Goal: Information Seeking & Learning: Check status

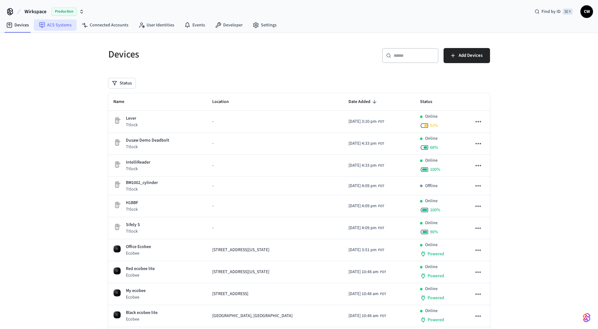
click at [55, 27] on link "ACS Systems" at bounding box center [55, 24] width 43 height 11
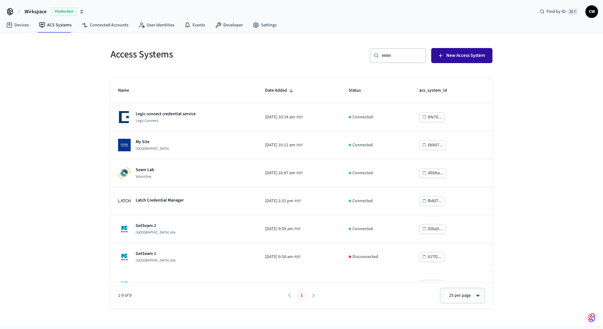
drag, startPoint x: 493, startPoint y: 56, endPoint x: 490, endPoint y: 56, distance: 3.8
click at [491, 56] on div "Access Systems ​ ​ New Access System Name Date Added Status acs_system_id Legic…" at bounding box center [301, 174] width 392 height 268
click at [488, 56] on button "New Access System" at bounding box center [461, 55] width 61 height 15
click at [101, 24] on link "Connected Accounts" at bounding box center [105, 24] width 57 height 11
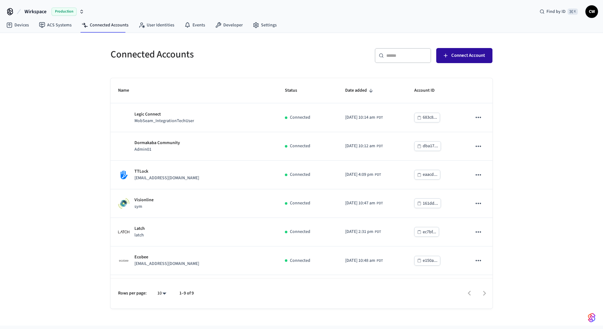
click at [472, 54] on span "Connect Account" at bounding box center [468, 55] width 34 height 8
click at [268, 56] on h5 "Connected Accounts" at bounding box center [203, 54] width 187 height 13
click at [108, 54] on div "Connected Accounts" at bounding box center [200, 54] width 195 height 28
click at [87, 68] on div "Connected Accounts ​ ​ Connect Account Name Status Date added Account ID Legic …" at bounding box center [301, 179] width 603 height 293
click at [94, 62] on div "Connected Accounts ​ ​ Connect Account Name Status Date added Account ID Legic …" at bounding box center [301, 179] width 603 height 293
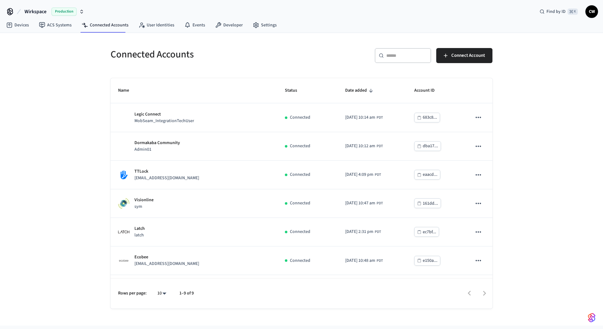
click at [83, 81] on div "Connected Accounts ​ ​ Connect Account Name Status Date added Account ID Legic …" at bounding box center [301, 179] width 603 height 293
click at [85, 75] on div "Connected Accounts ​ ​ Connect Account Name Status Date added Account ID Legic …" at bounding box center [301, 179] width 603 height 293
click at [72, 189] on div "Connected Accounts ​ ​ Connect Account Name Status Date added Account ID Legic …" at bounding box center [301, 179] width 603 height 293
click at [67, 82] on div "Connected Accounts ​ ​ Connect Account Name Status Date added Account ID Legic …" at bounding box center [301, 179] width 603 height 293
click at [67, 83] on div "Connected Accounts ​ ​ Connect Account Name Status Date added Account ID Legic …" at bounding box center [301, 179] width 603 height 293
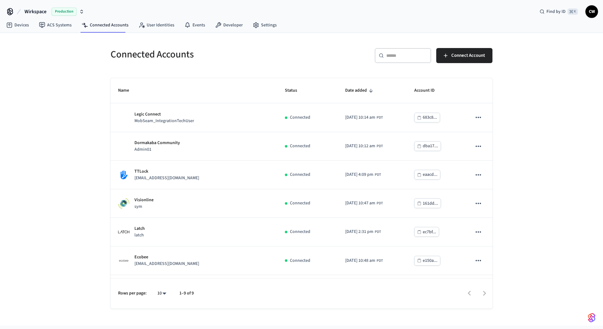
click at [125, 54] on h5 "Connected Accounts" at bounding box center [203, 54] width 187 height 13
click at [187, 54] on h5 "Connected Accounts" at bounding box center [203, 54] width 187 height 13
click at [136, 58] on h5 "Connected Accounts" at bounding box center [203, 54] width 187 height 13
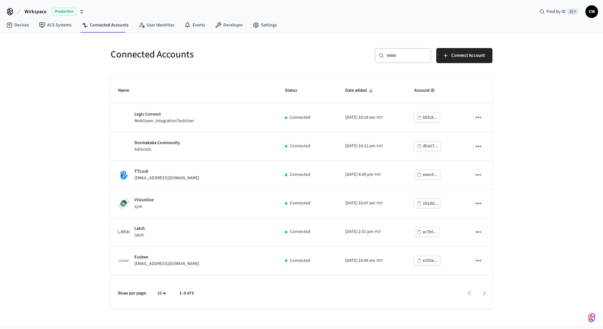
click at [135, 58] on h5 "Connected Accounts" at bounding box center [203, 54] width 187 height 13
click at [190, 54] on h5 "Connected Accounts" at bounding box center [203, 54] width 187 height 13
click at [60, 62] on div "Connected Accounts ​ ​ Connect Account Name Status Date added Account ID Legic …" at bounding box center [301, 179] width 603 height 293
click at [60, 59] on div "Connected Accounts ​ ​ Connect Account Name Status Date added Account ID Legic …" at bounding box center [301, 179] width 603 height 293
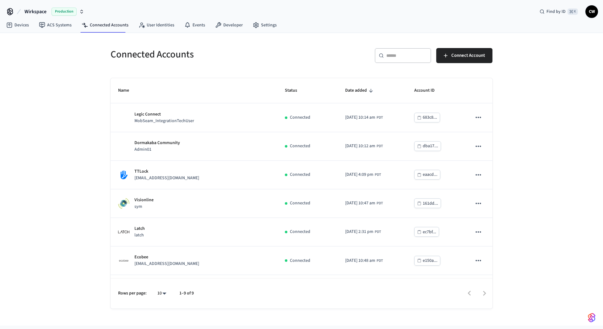
click at [70, 55] on div "Connected Accounts ​ ​ Connect Account Name Status Date added Account ID Legic …" at bounding box center [301, 179] width 603 height 293
click at [185, 53] on h5 "Connected Accounts" at bounding box center [203, 54] width 187 height 13
click at [145, 59] on h5 "Connected Accounts" at bounding box center [203, 54] width 187 height 13
click at [175, 56] on h5 "Connected Accounts" at bounding box center [203, 54] width 187 height 13
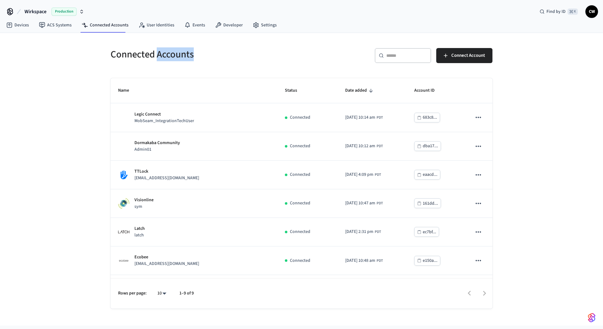
click at [175, 55] on h5 "Connected Accounts" at bounding box center [203, 54] width 187 height 13
click at [132, 56] on h5 "Connected Accounts" at bounding box center [203, 54] width 187 height 13
click at [84, 58] on div "Connected Accounts ​ ​ Connect Account Name Status Date added Account ID Legic …" at bounding box center [301, 179] width 603 height 293
click at [73, 67] on div "Connected Accounts ​ ​ Connect Account Name Status Date added Account ID Legic …" at bounding box center [301, 179] width 603 height 293
click at [75, 63] on div "Connected Accounts ​ ​ Connect Account Name Status Date added Account ID Legic …" at bounding box center [301, 179] width 603 height 293
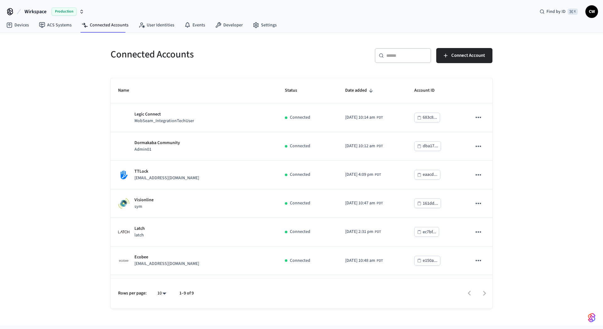
click at [83, 59] on div "Connected Accounts ​ ​ Connect Account Name Status Date added Account ID Legic …" at bounding box center [301, 179] width 603 height 293
click at [55, 83] on div "Connected Accounts ​ ​ Connect Account Name Status Date added Account ID Legic …" at bounding box center [301, 179] width 603 height 293
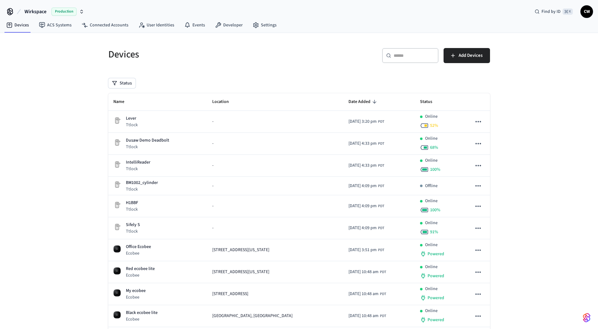
click at [533, 56] on div "Devices ​ ​ Add Devices Status Name Location Date Added Status Lever Ttlock - […" at bounding box center [299, 240] width 598 height 414
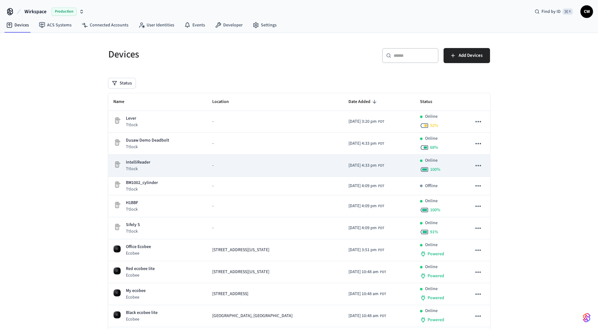
click at [154, 171] on div "IntelliReader Ttlock" at bounding box center [157, 165] width 89 height 13
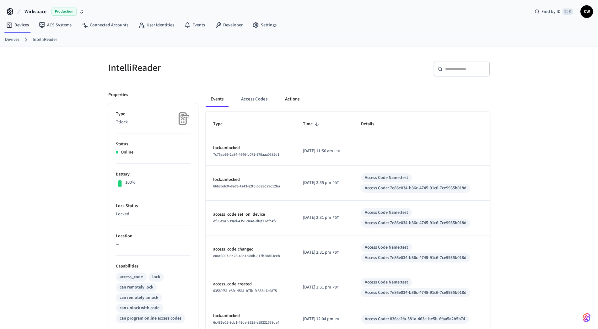
click at [287, 95] on button "Actions" at bounding box center [292, 99] width 24 height 15
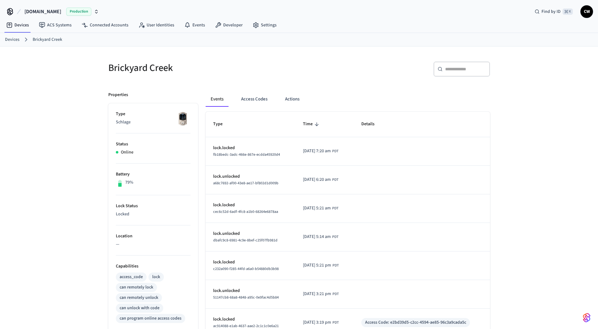
click at [247, 70] on h5 "Brickyard Creek" at bounding box center [201, 68] width 187 height 13
click at [184, 119] on img at bounding box center [183, 119] width 16 height 16
click at [212, 64] on h5 "Brickyard Creek" at bounding box center [201, 68] width 187 height 13
click at [287, 230] on td "lock.unlocked dbafc9c8-6981-4c9e-8bef-c25f07fb981d" at bounding box center [249, 237] width 87 height 29
click at [296, 98] on button "Actions" at bounding box center [292, 99] width 24 height 15
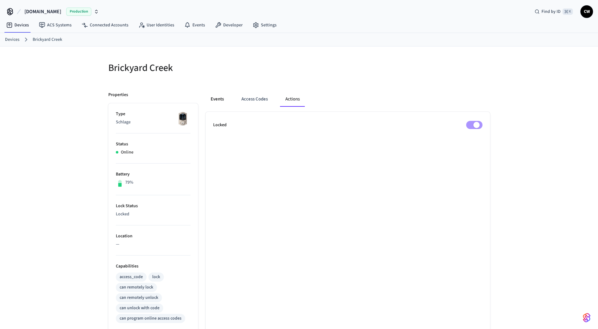
click at [216, 97] on button "Events" at bounding box center [217, 99] width 23 height 15
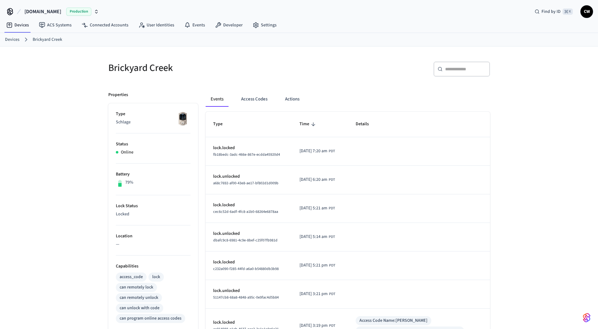
scroll to position [143, 0]
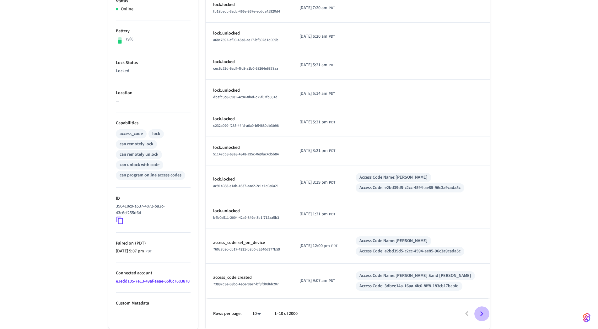
click at [481, 310] on icon "Go to next page" at bounding box center [482, 314] width 10 height 10
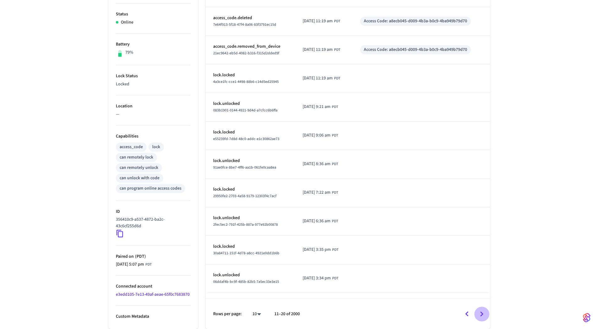
click at [482, 312] on icon "Go to next page" at bounding box center [482, 314] width 10 height 10
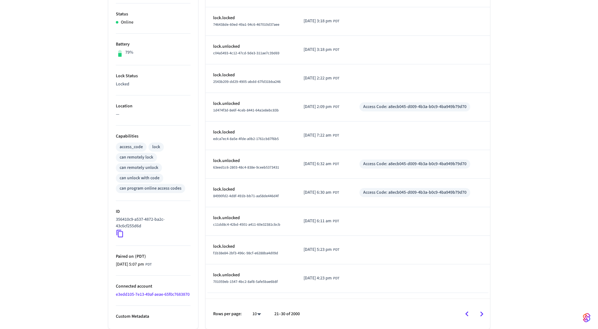
click at [485, 313] on icon "Go to next page" at bounding box center [482, 314] width 10 height 10
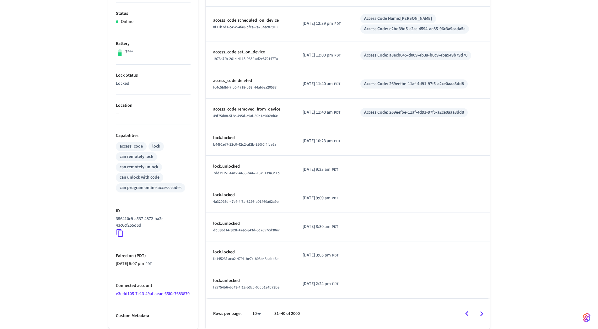
click at [485, 315] on icon "Go to next page" at bounding box center [482, 314] width 10 height 10
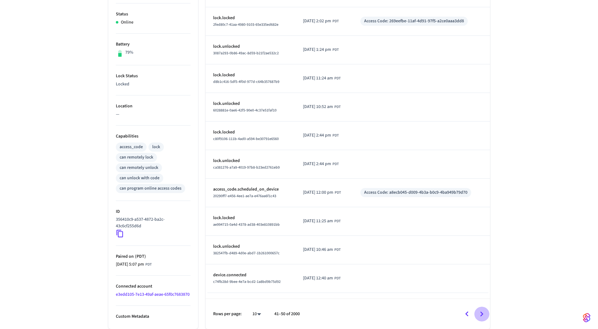
click at [484, 315] on icon "Go to next page" at bounding box center [482, 314] width 10 height 10
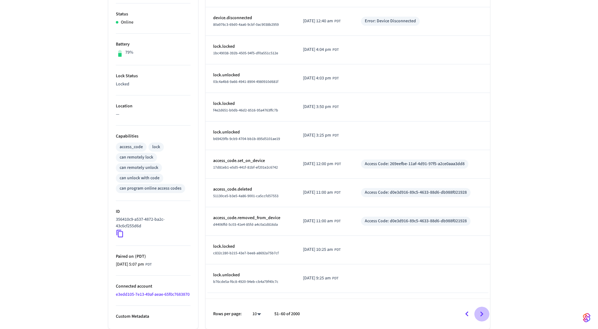
click at [484, 315] on icon "Go to next page" at bounding box center [482, 314] width 10 height 10
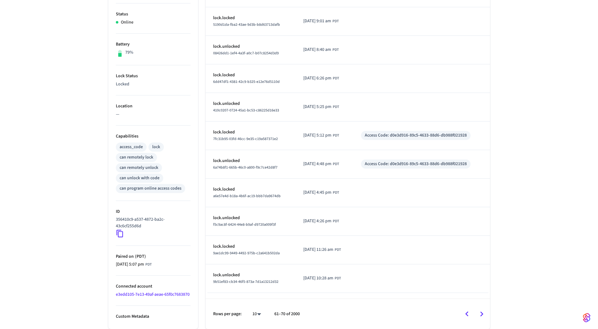
click at [484, 314] on icon "Go to next page" at bounding box center [482, 314] width 10 height 10
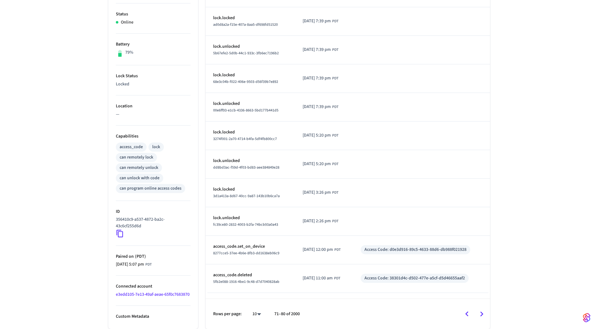
click at [484, 314] on icon "Go to next page" at bounding box center [482, 314] width 10 height 10
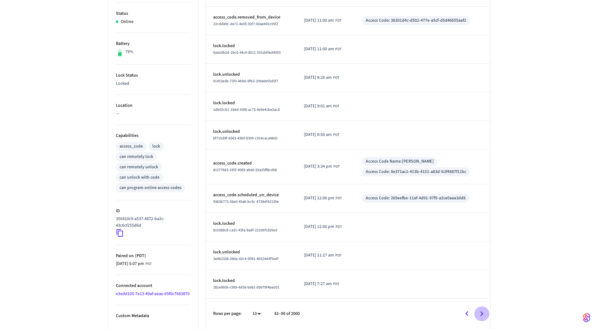
click at [484, 314] on icon "Go to next page" at bounding box center [482, 314] width 10 height 10
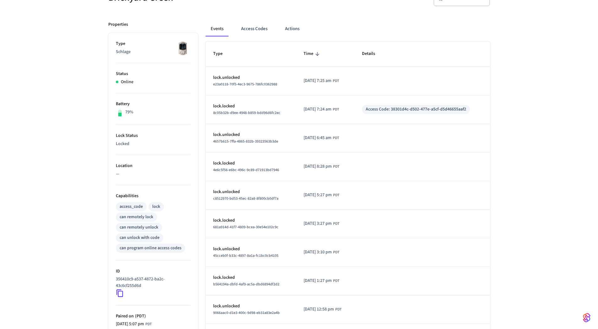
scroll to position [63, 0]
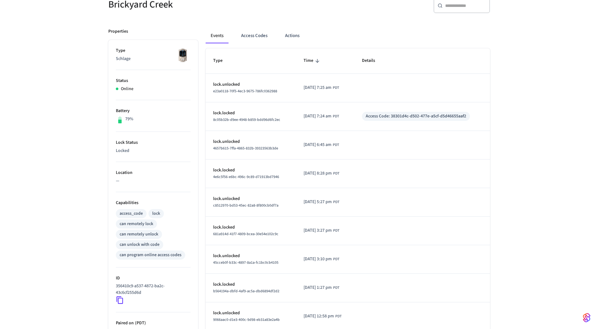
drag, startPoint x: 232, startPoint y: 147, endPoint x: 285, endPoint y: 151, distance: 53.2
click at [285, 151] on td "lock.unlocked 4657b615-7ffa-4865-832b-39323563b3de" at bounding box center [251, 145] width 90 height 29
drag, startPoint x: 276, startPoint y: 148, endPoint x: 239, endPoint y: 148, distance: 37.0
click at [239, 148] on span "4657b615-7ffa-4865-832b-39323563b3de" at bounding box center [245, 148] width 65 height 5
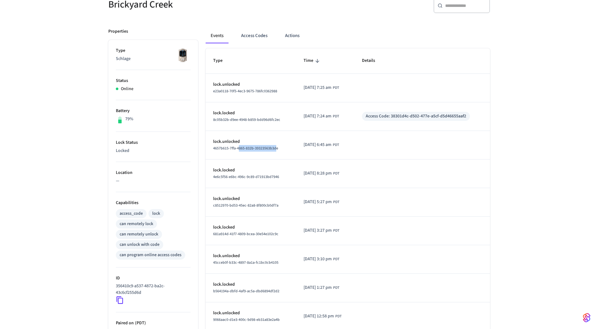
click at [239, 148] on span "4657b615-7ffa-4865-832b-39323563b3de" at bounding box center [245, 148] width 65 height 5
click at [418, 112] on div "Access Code: 38301d4c-d502-477e-a5cf-d5d46655aaf2" at bounding box center [416, 116] width 108 height 9
click at [256, 36] on button "Access Codes" at bounding box center [254, 35] width 36 height 15
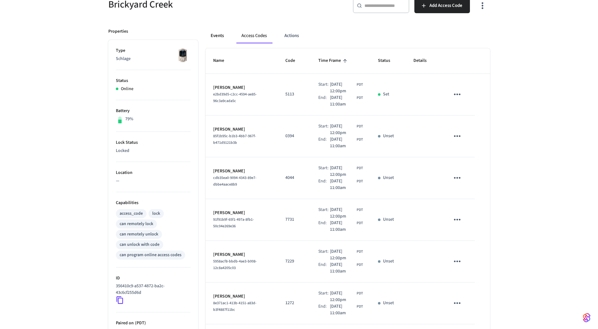
click at [222, 39] on button "Events" at bounding box center [217, 35] width 23 height 15
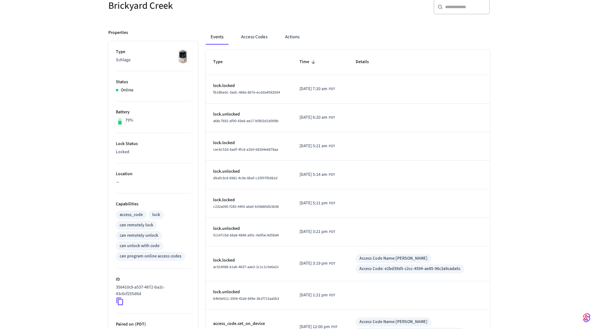
click at [523, 214] on div "Brickyard Creek ​ ​ Properties Type Schlage Status Online Battery 79% Lock Stat…" at bounding box center [299, 196] width 598 height 425
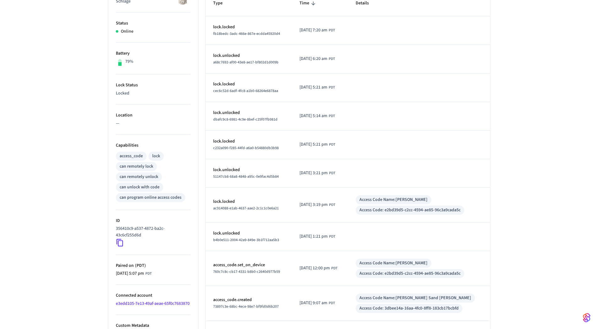
scroll to position [121, 0]
click at [507, 223] on div "Brickyard Creek ​ ​ Properties Type Schlage Status Online Battery 79% Lock Stat…" at bounding box center [299, 137] width 598 height 425
click at [85, 166] on div "Brickyard Creek ​ ​ Properties Type Schlage Status Online Battery 79% Lock Stat…" at bounding box center [299, 137] width 598 height 425
